Goal: Task Accomplishment & Management: Complete application form

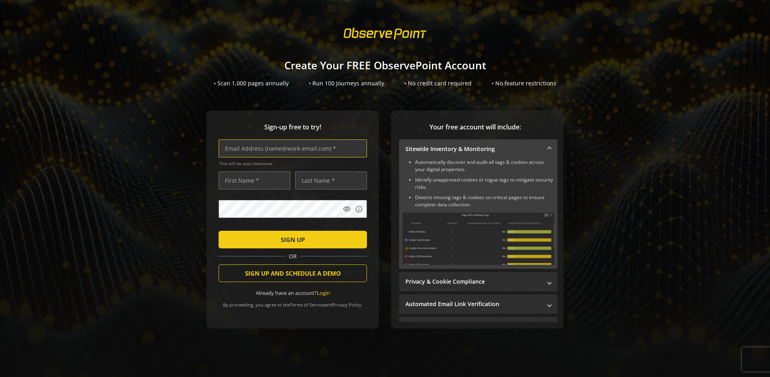
click at [291, 148] on input "text" at bounding box center [293, 149] width 148 height 18
type input "[EMAIL_ADDRESS][DOMAIN_NAME]"
click at [252, 180] on input "text" at bounding box center [255, 181] width 72 height 18
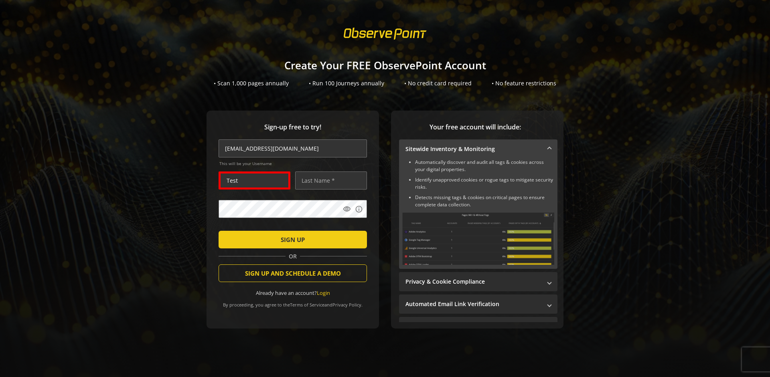
type input "Test"
click at [329, 180] on input "text" at bounding box center [331, 181] width 72 height 18
type input "Test"
click at [291, 239] on span "SIGN UP" at bounding box center [293, 240] width 24 height 14
